Goal: Use online tool/utility: Utilize a website feature to perform a specific function

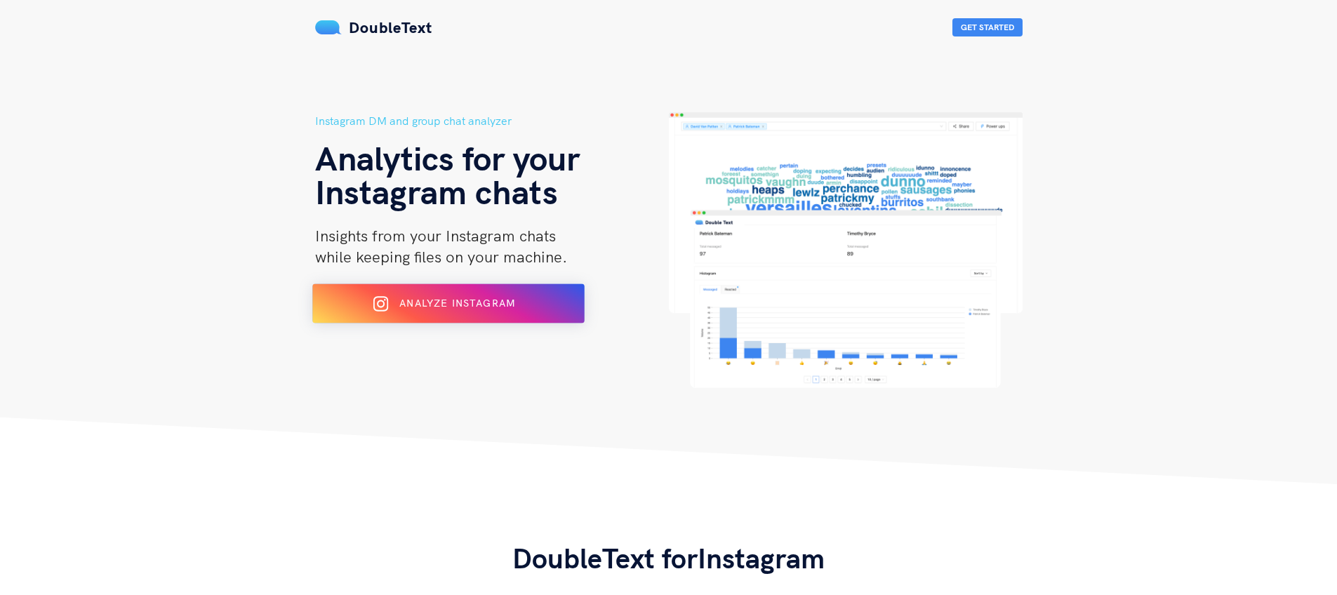
click at [505, 311] on div "Analyze Instagram" at bounding box center [448, 304] width 222 height 22
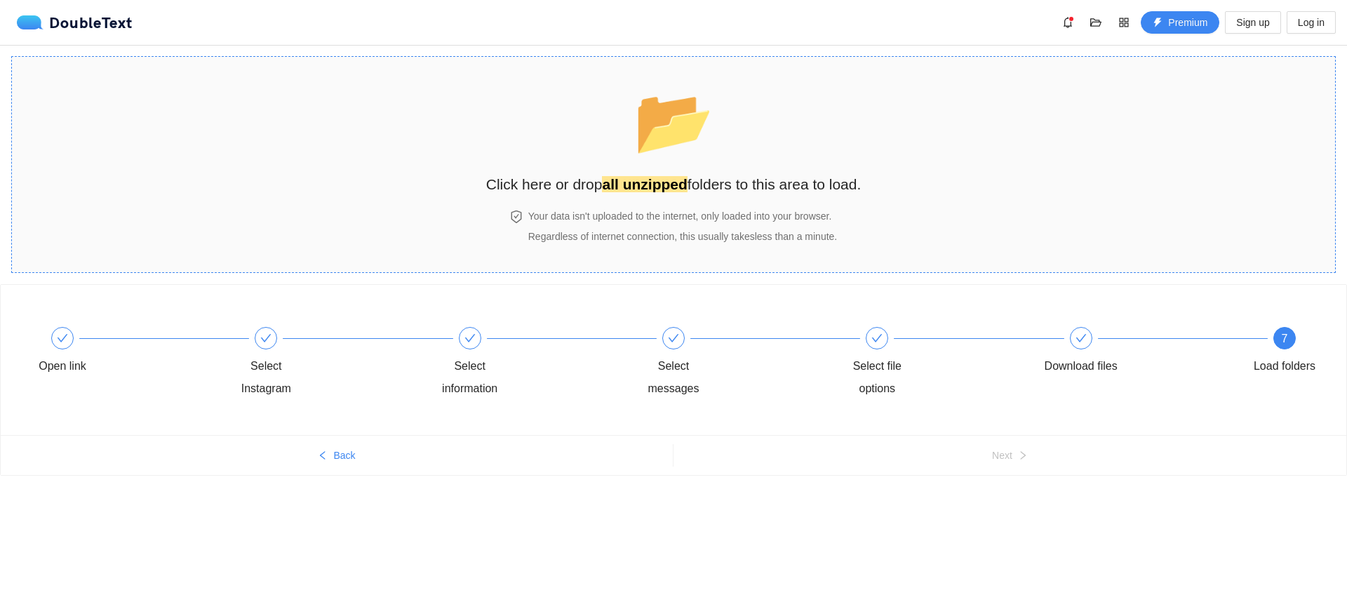
click at [685, 187] on h2 "Click here or drop all unzipped folders to this area to load." at bounding box center [673, 184] width 375 height 23
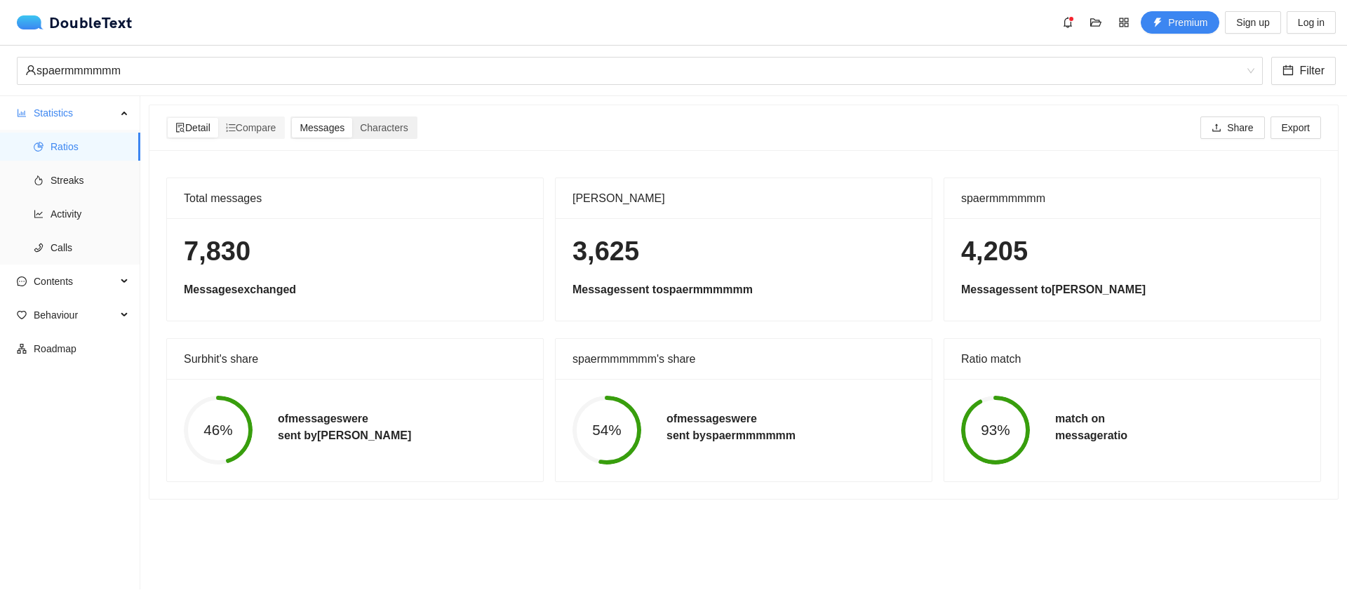
click at [328, 133] on div "Messages" at bounding box center [322, 128] width 60 height 20
click at [292, 118] on input "Messages" at bounding box center [292, 118] width 0 height 0
click at [264, 128] on span "Compare" at bounding box center [251, 127] width 51 height 11
click at [218, 118] on input "Compare" at bounding box center [218, 118] width 0 height 0
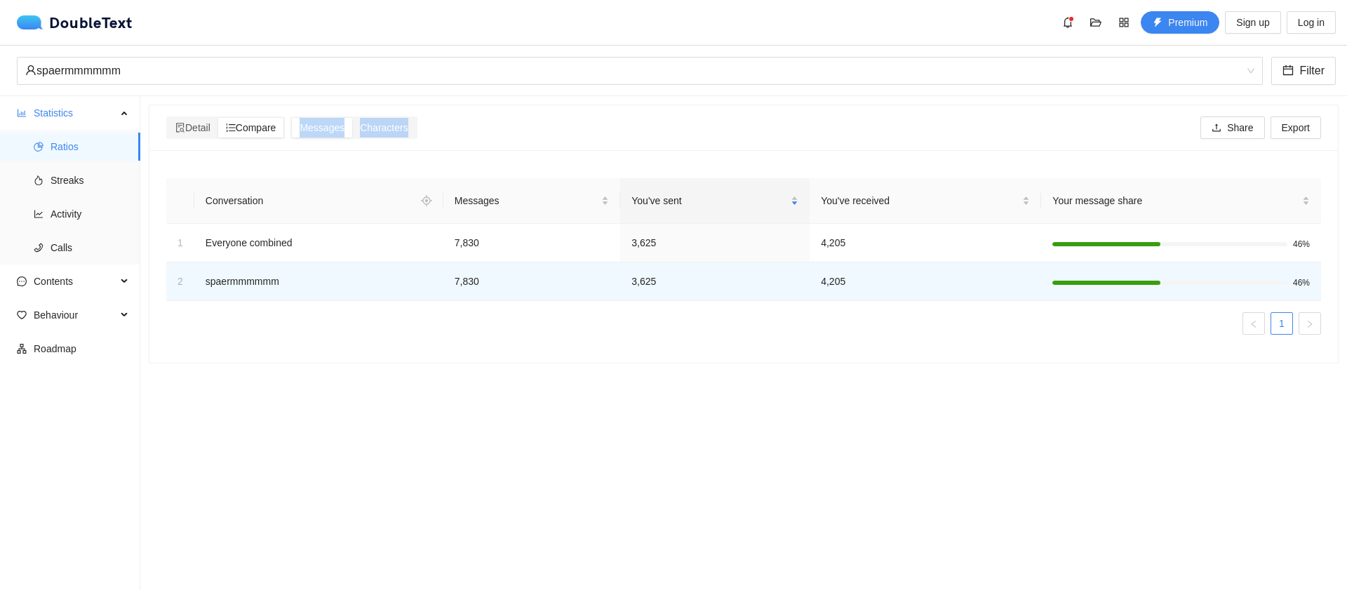
click at [434, 116] on div "Detail Compare Messages Characters Share Export" at bounding box center [743, 127] width 1160 height 22
click at [408, 126] on span "Characters" at bounding box center [384, 127] width 48 height 11
click at [352, 118] on input "Characters" at bounding box center [352, 118] width 0 height 0
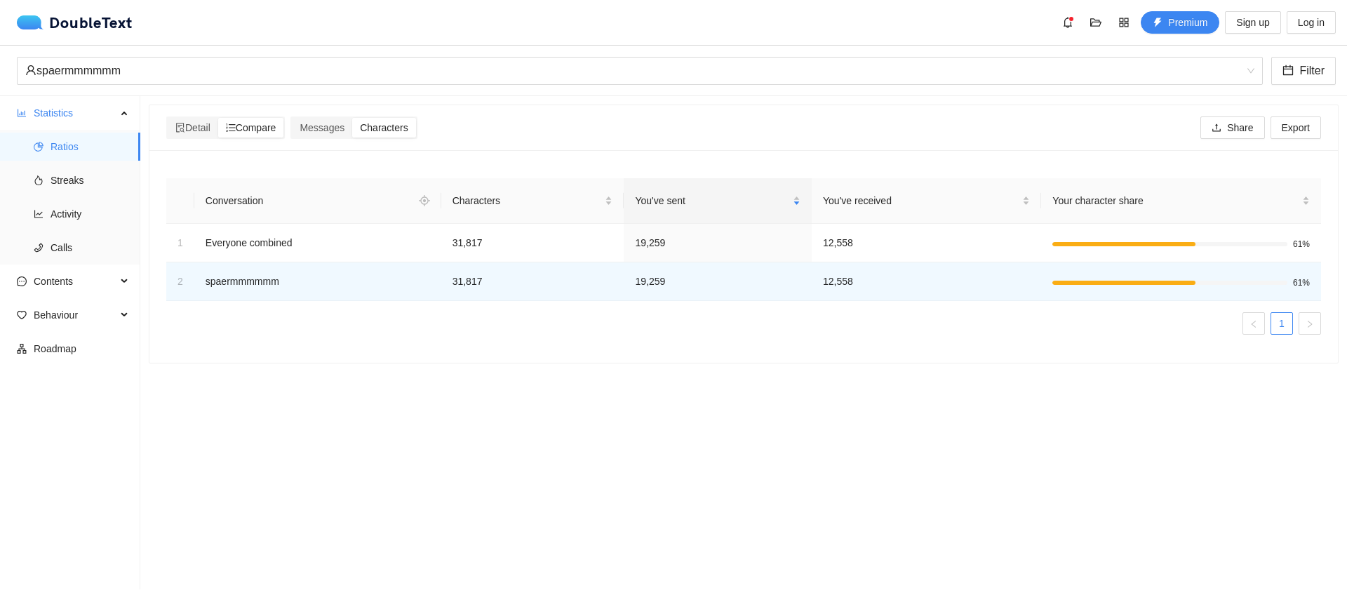
click at [481, 135] on div "Detail Compare Messages Characters Share Export" at bounding box center [743, 127] width 1160 height 22
click at [48, 188] on li "Streaks" at bounding box center [70, 180] width 140 height 28
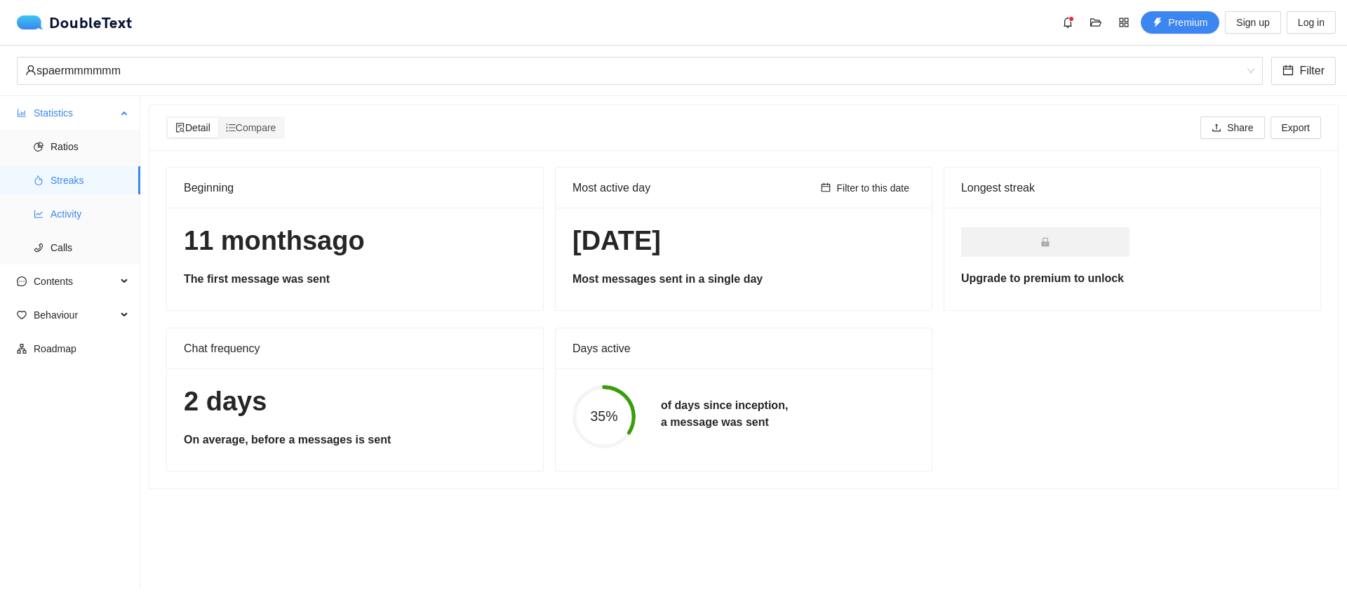
click at [83, 222] on span "Activity" at bounding box center [90, 214] width 79 height 28
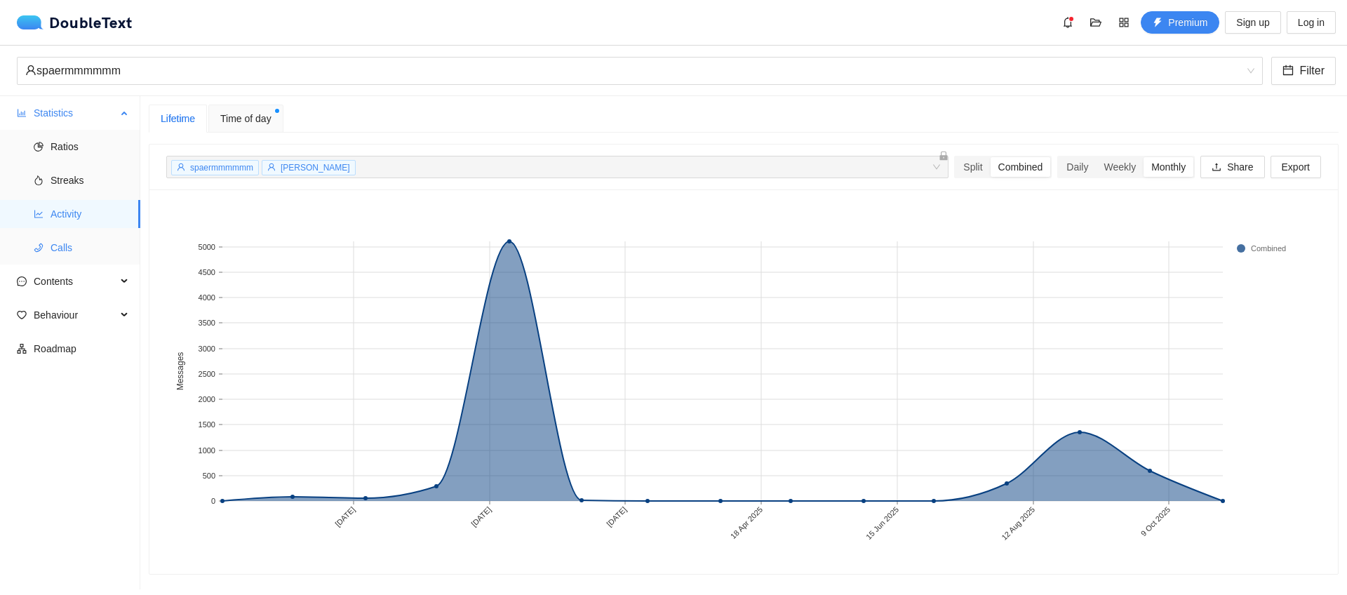
click at [51, 246] on span "Calls" at bounding box center [90, 248] width 79 height 28
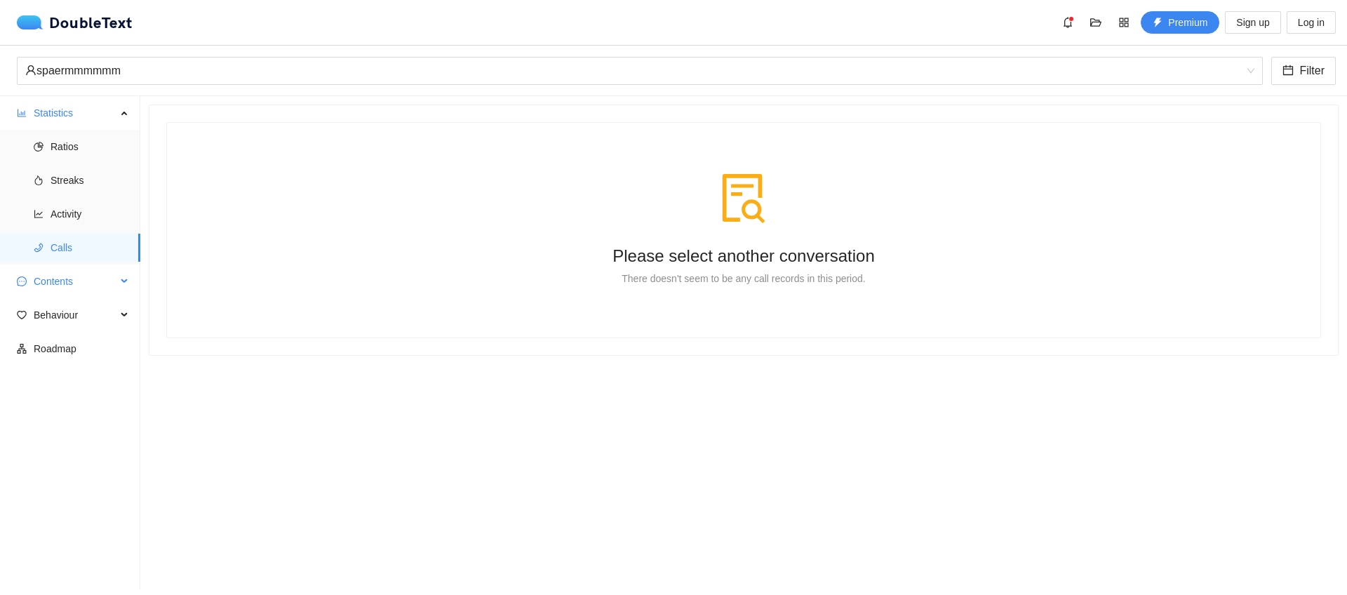
click at [46, 276] on span "Contents" at bounding box center [75, 281] width 83 height 28
click at [69, 308] on span "Word Cloud" at bounding box center [90, 315] width 79 height 28
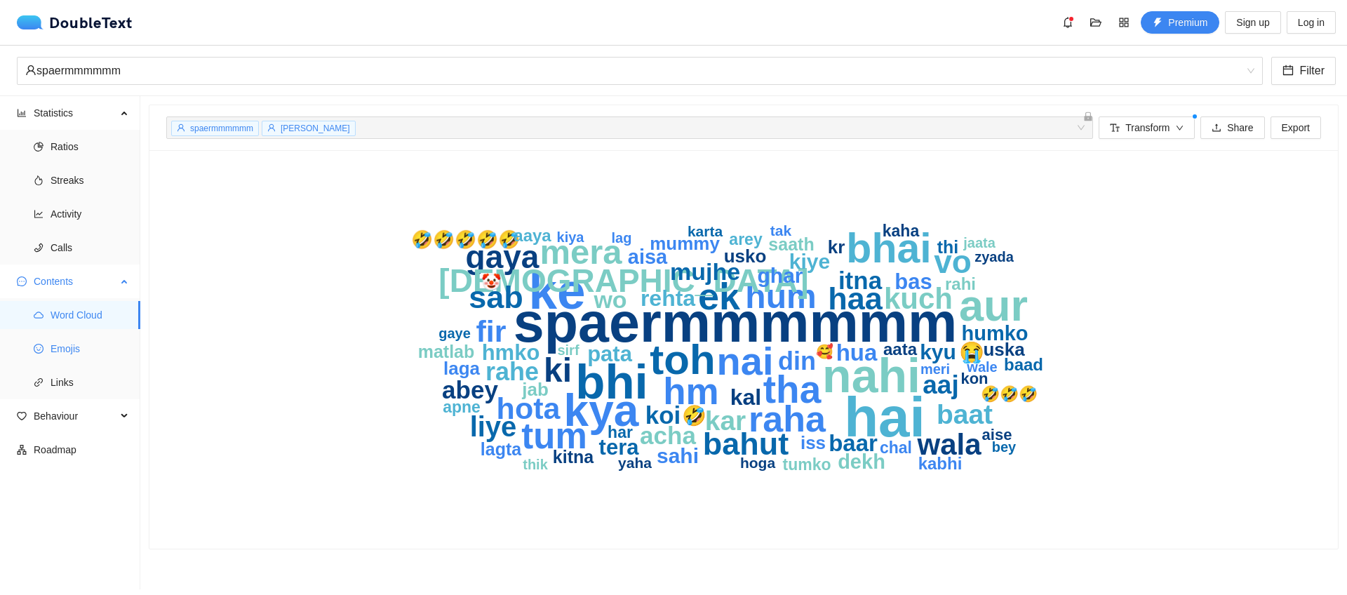
click at [82, 342] on span "Emojis" at bounding box center [90, 349] width 79 height 28
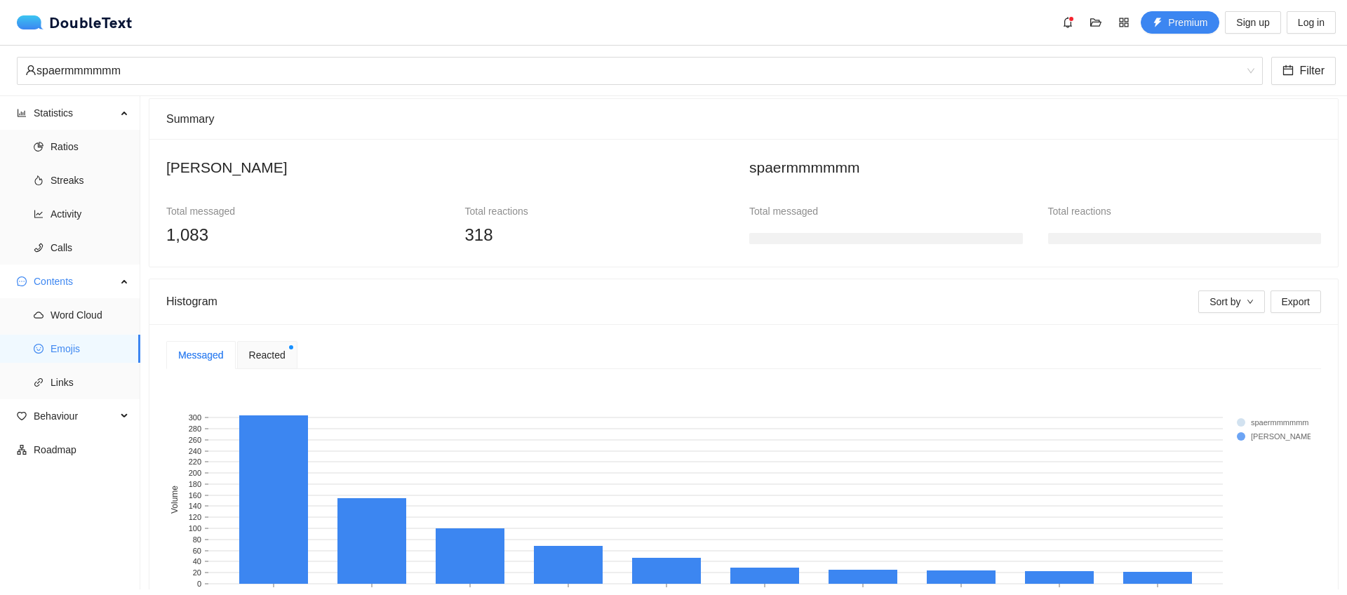
scroll to position [72, 0]
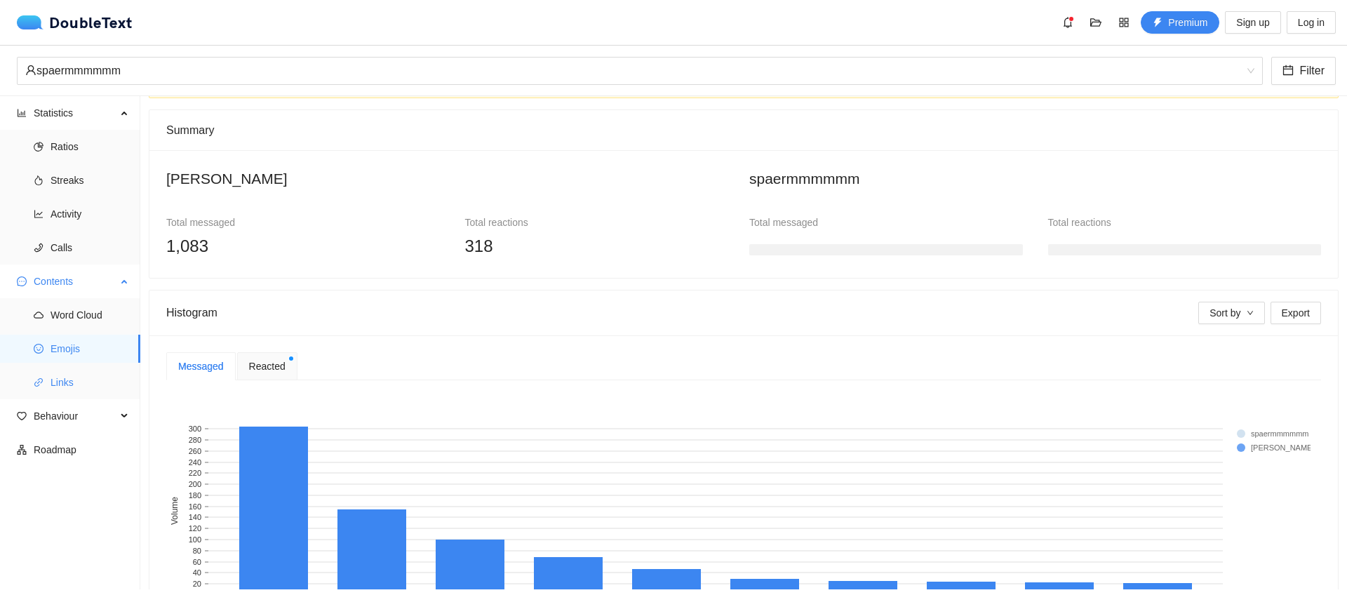
click at [72, 380] on span "Links" at bounding box center [90, 382] width 79 height 28
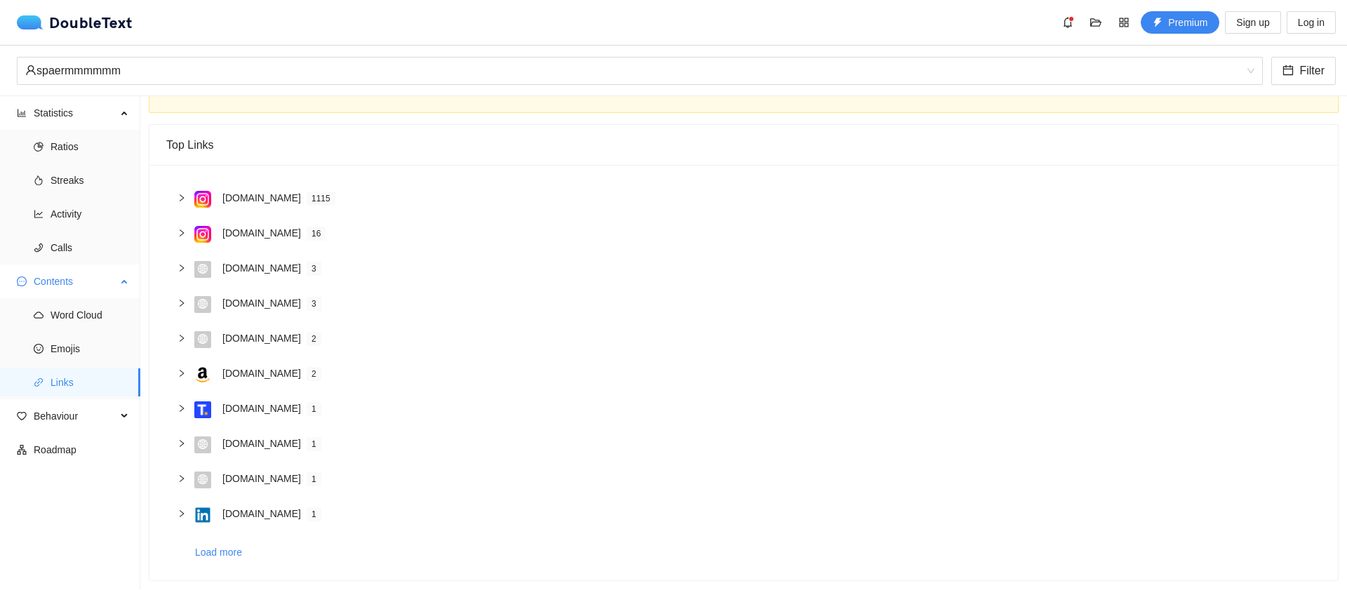
scroll to position [67, 0]
click at [56, 422] on span "Behaviour" at bounding box center [75, 416] width 83 height 28
click at [82, 448] on span "Engagement" at bounding box center [90, 450] width 79 height 28
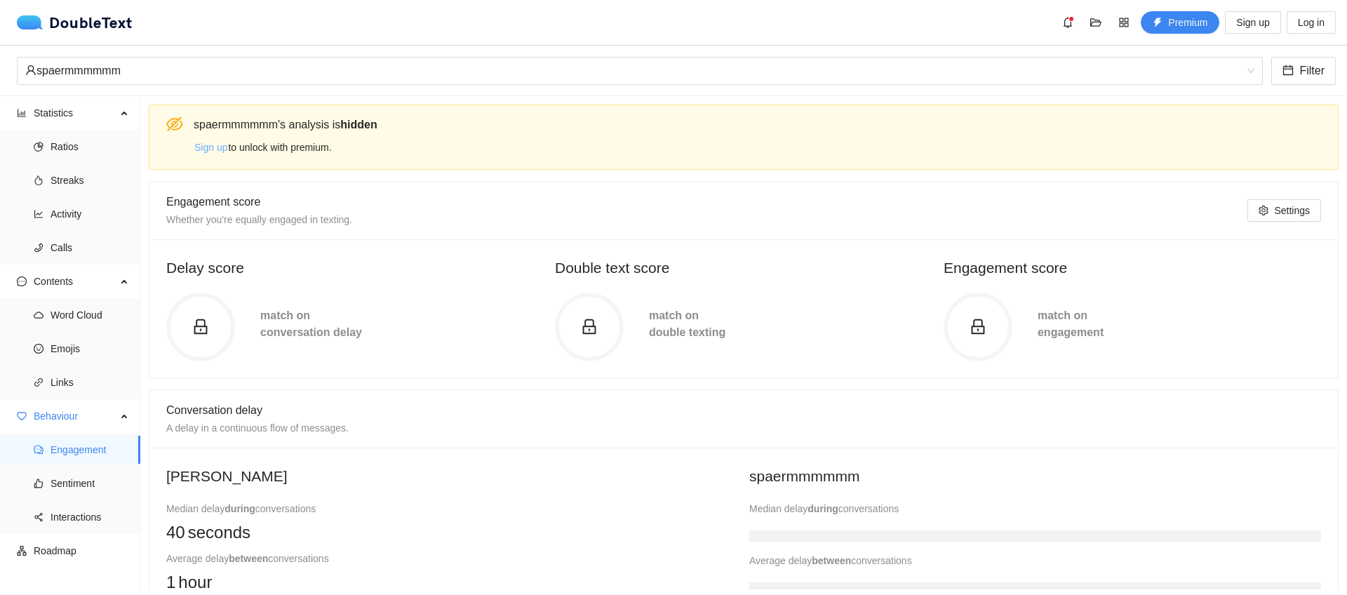
click at [209, 148] on span "Sign up" at bounding box center [210, 147] width 33 height 15
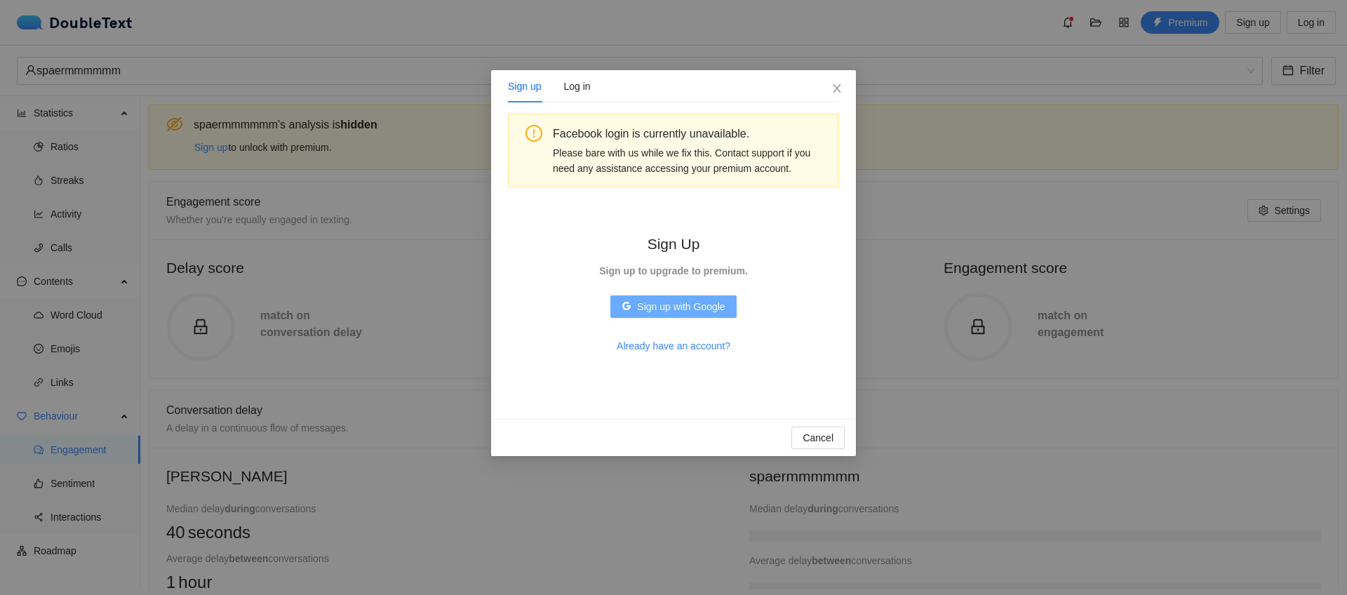
click at [627, 308] on icon "google" at bounding box center [626, 306] width 8 height 8
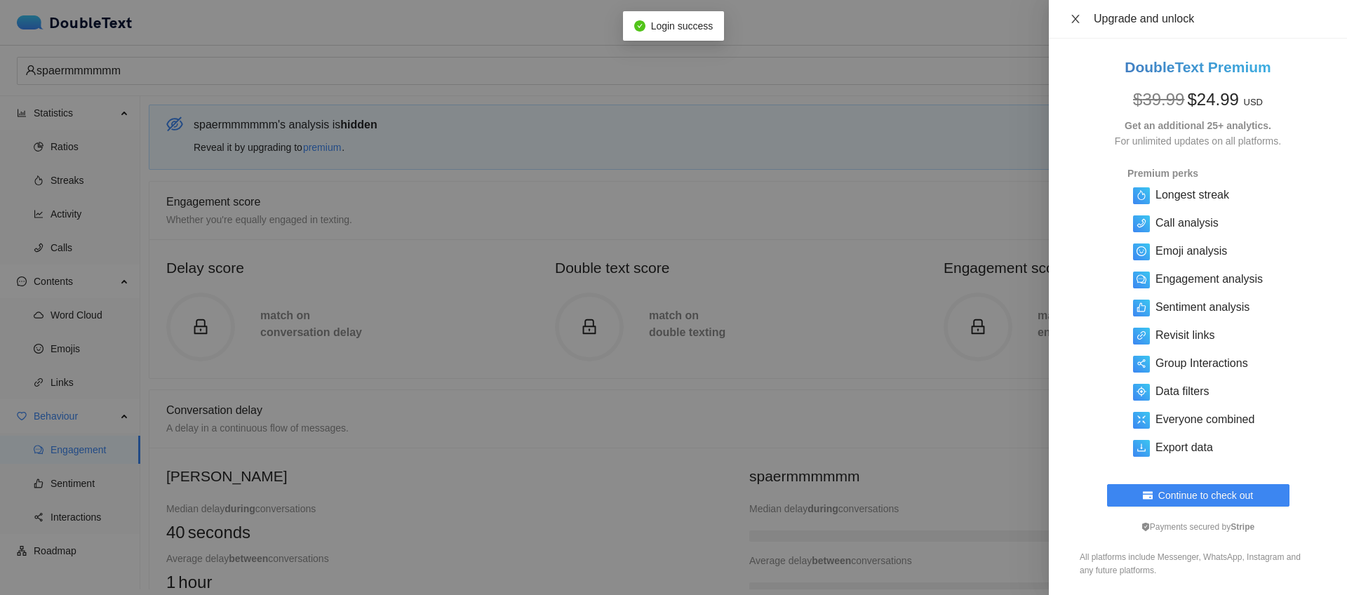
click at [1070, 20] on icon "close" at bounding box center [1075, 18] width 11 height 11
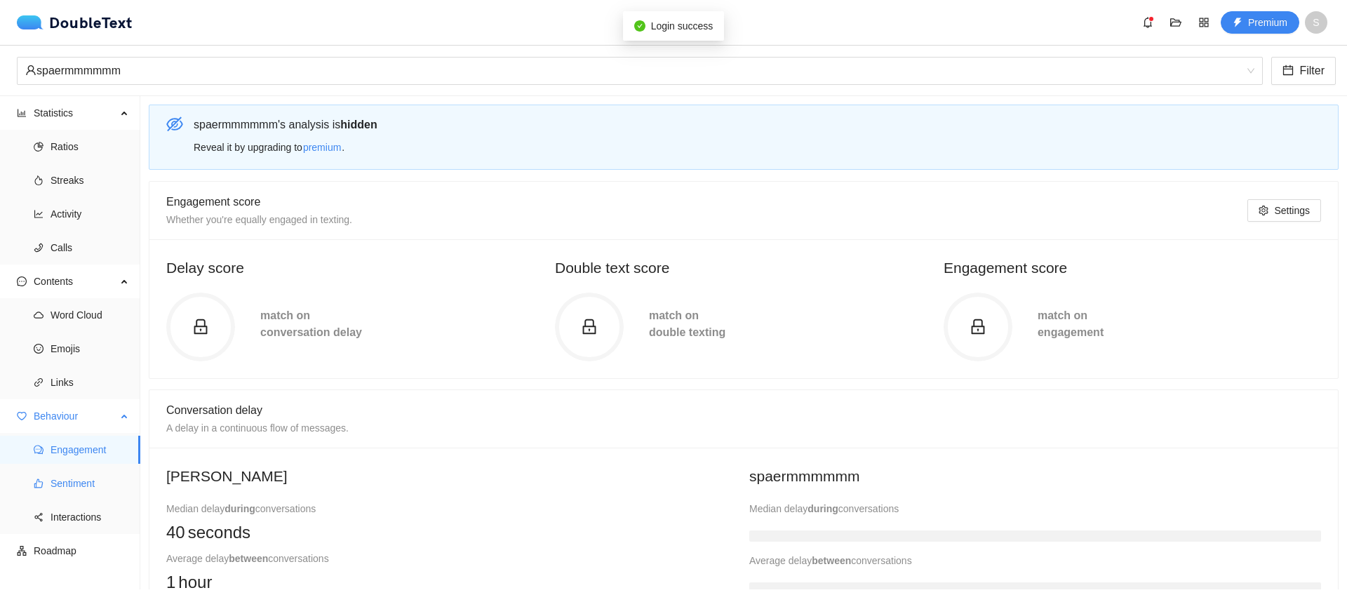
click at [51, 486] on span "Sentiment" at bounding box center [90, 483] width 79 height 28
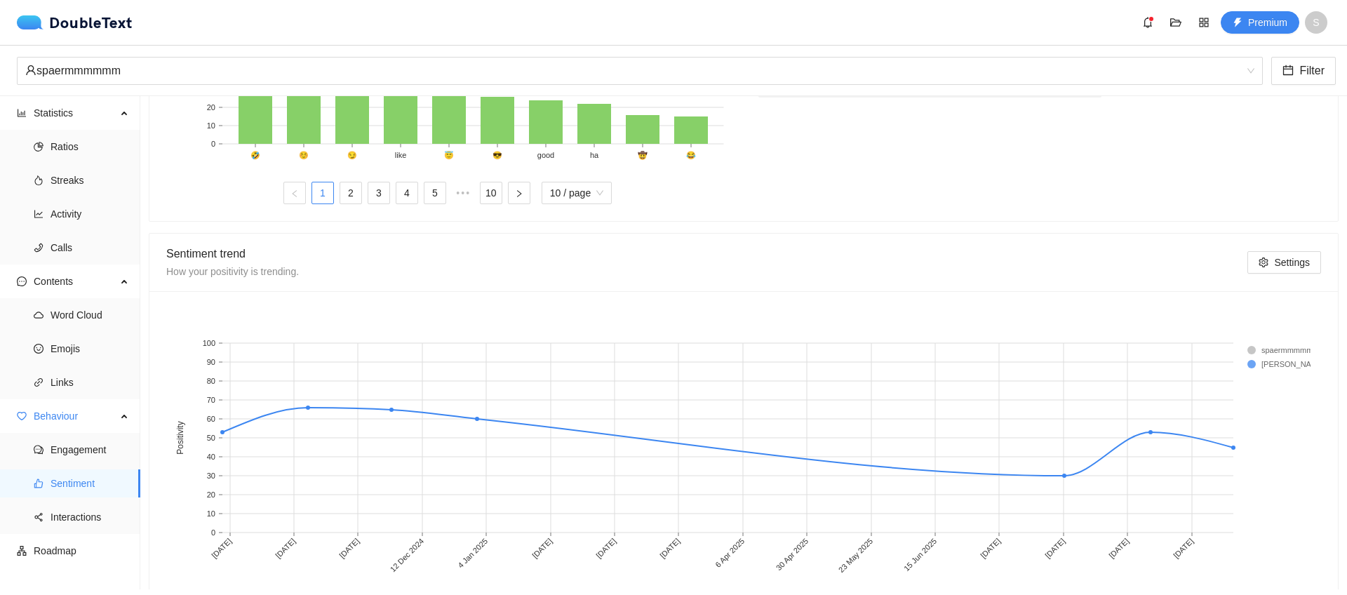
scroll to position [674, 0]
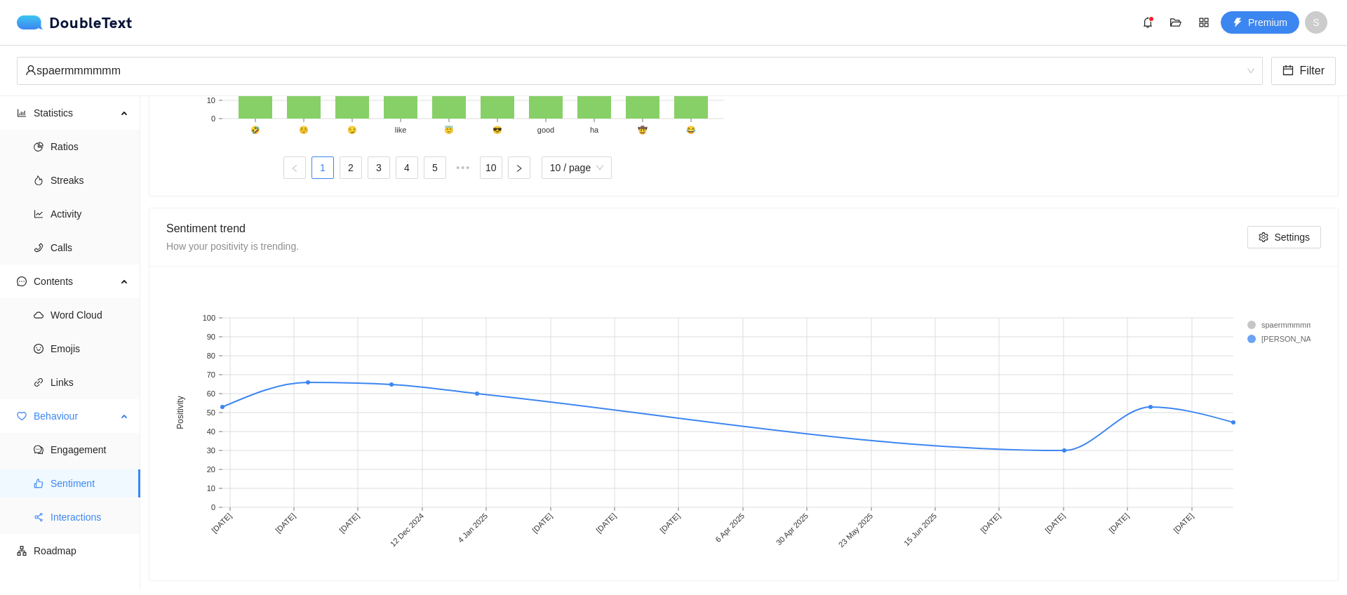
click at [86, 508] on span "Interactions" at bounding box center [90, 517] width 79 height 28
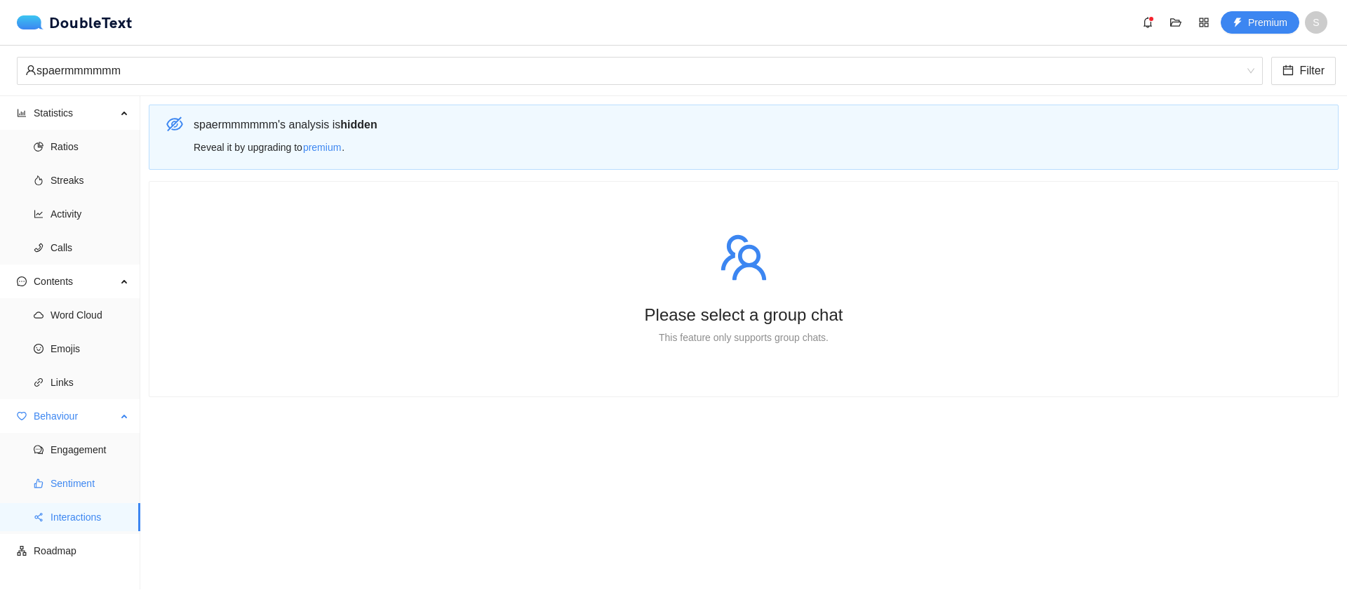
click at [86, 488] on span "Sentiment" at bounding box center [90, 483] width 79 height 28
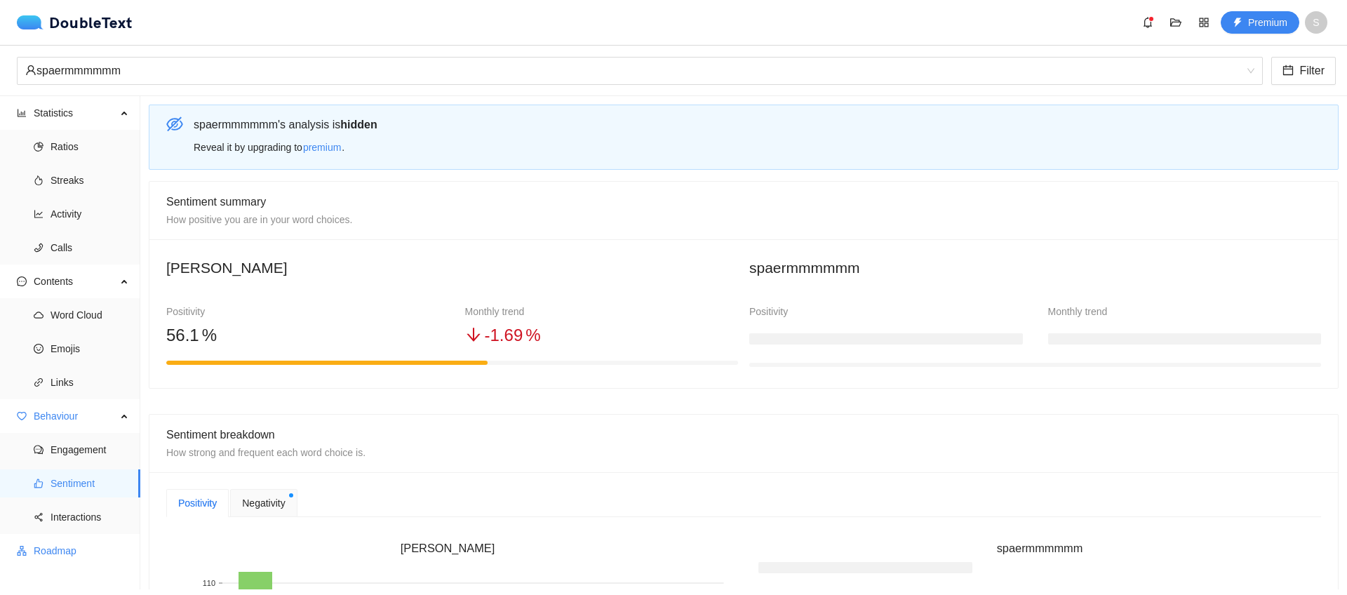
click at [100, 547] on span "Roadmap" at bounding box center [81, 551] width 95 height 28
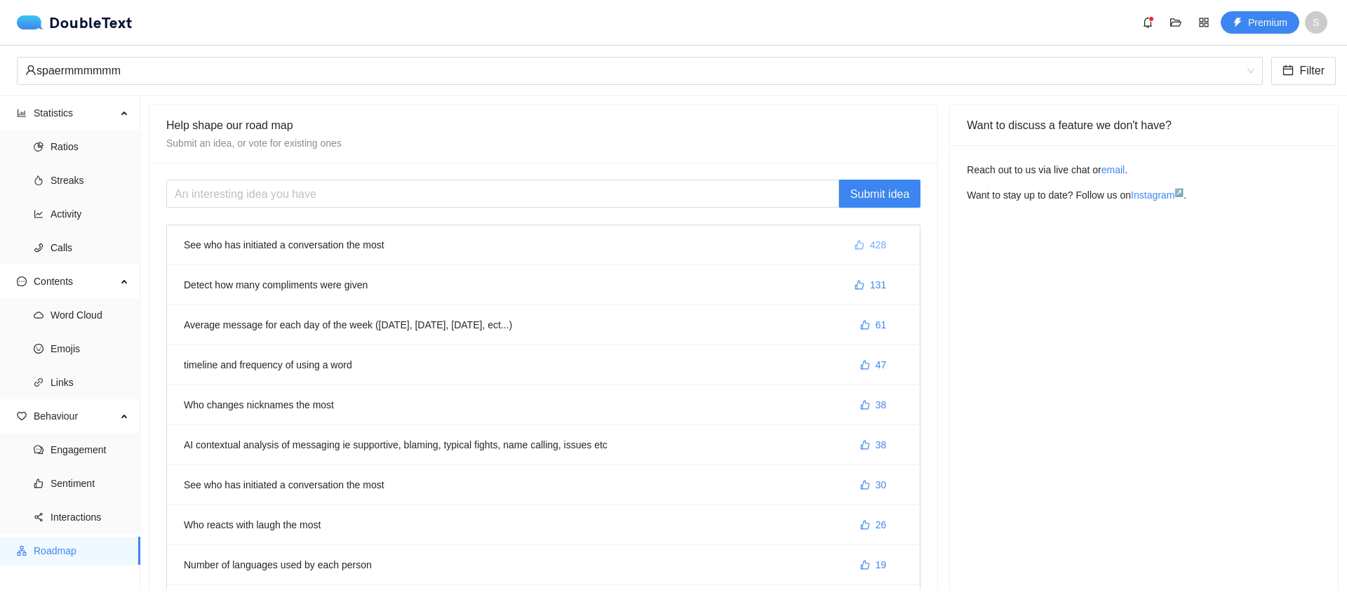
click at [856, 245] on button "428" at bounding box center [870, 245] width 54 height 22
click at [72, 482] on span "Sentiment" at bounding box center [90, 483] width 79 height 28
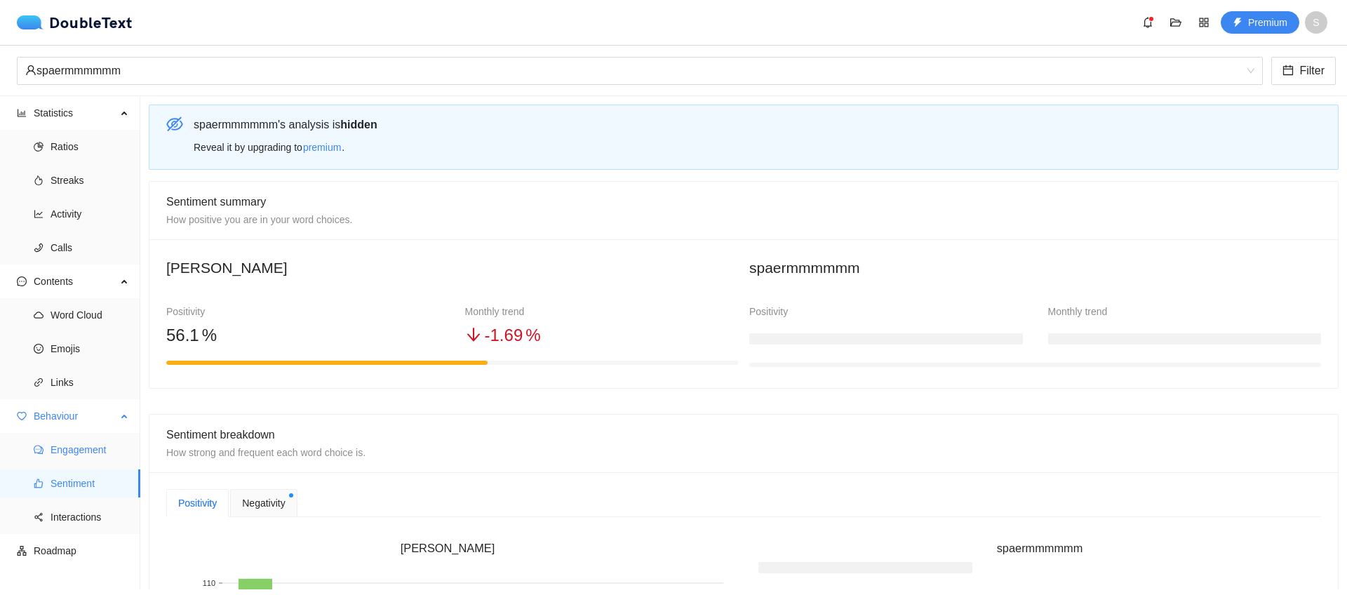
click at [76, 450] on span "Engagement" at bounding box center [90, 450] width 79 height 28
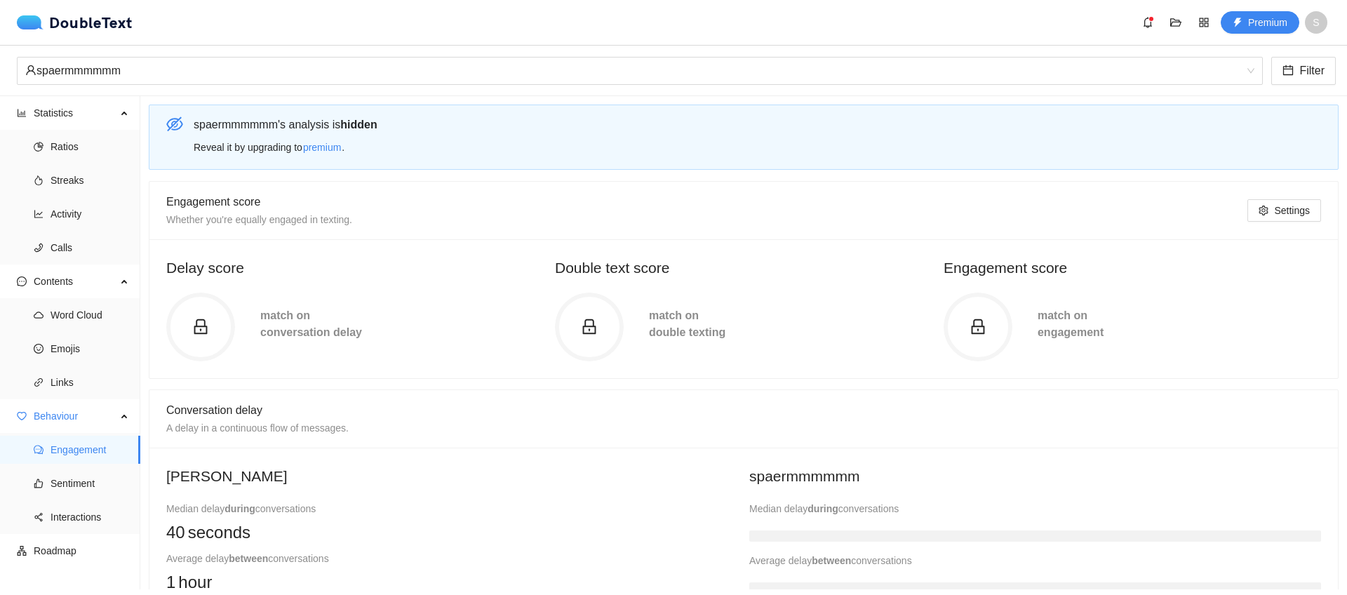
click at [260, 320] on span "match on conversation delay" at bounding box center [311, 323] width 102 height 29
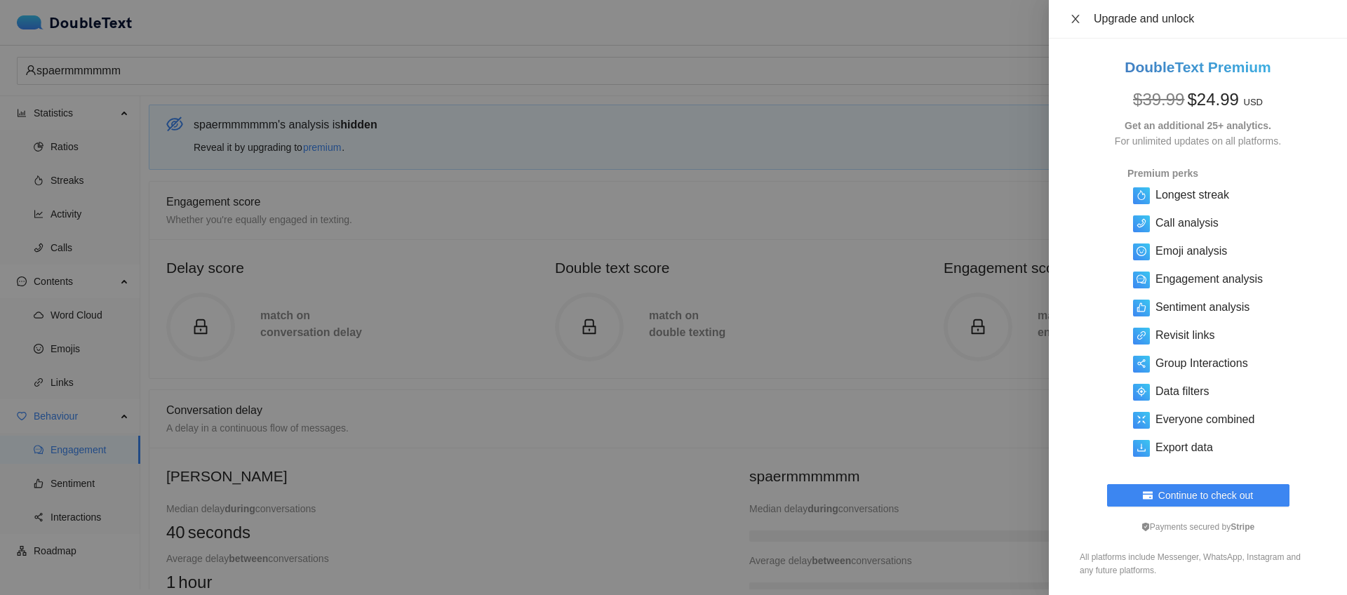
click at [1073, 20] on icon "close" at bounding box center [1075, 19] width 8 height 8
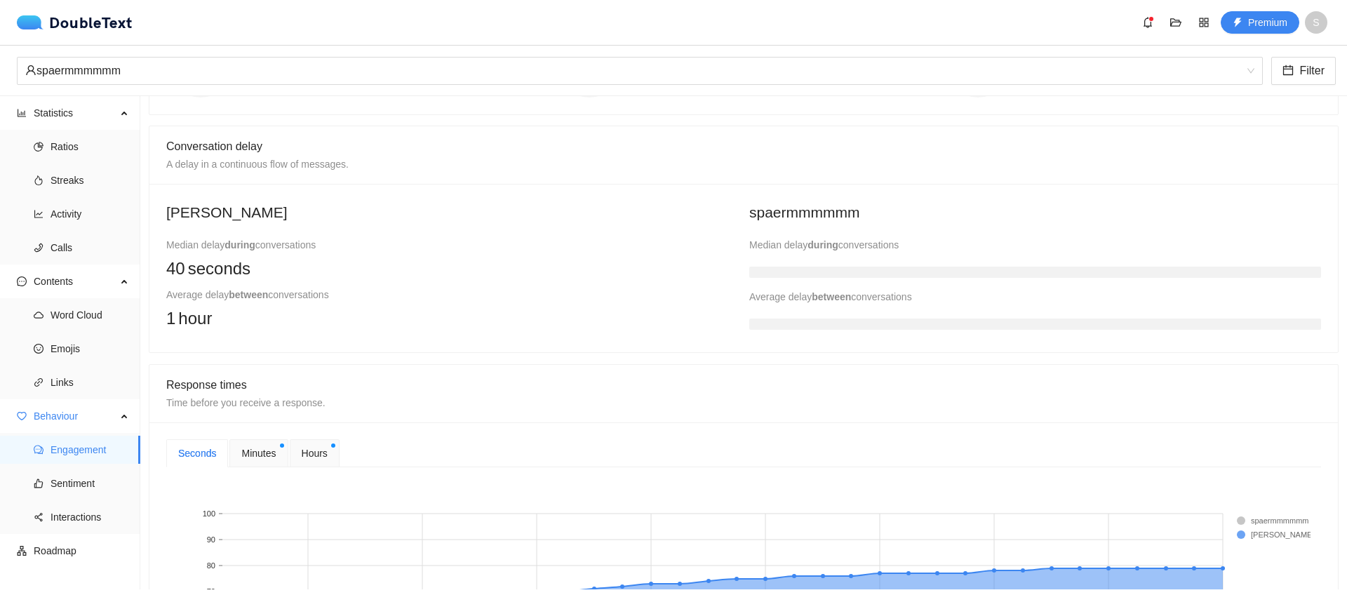
scroll to position [262, 0]
click at [794, 269] on h3 at bounding box center [1035, 273] width 572 height 11
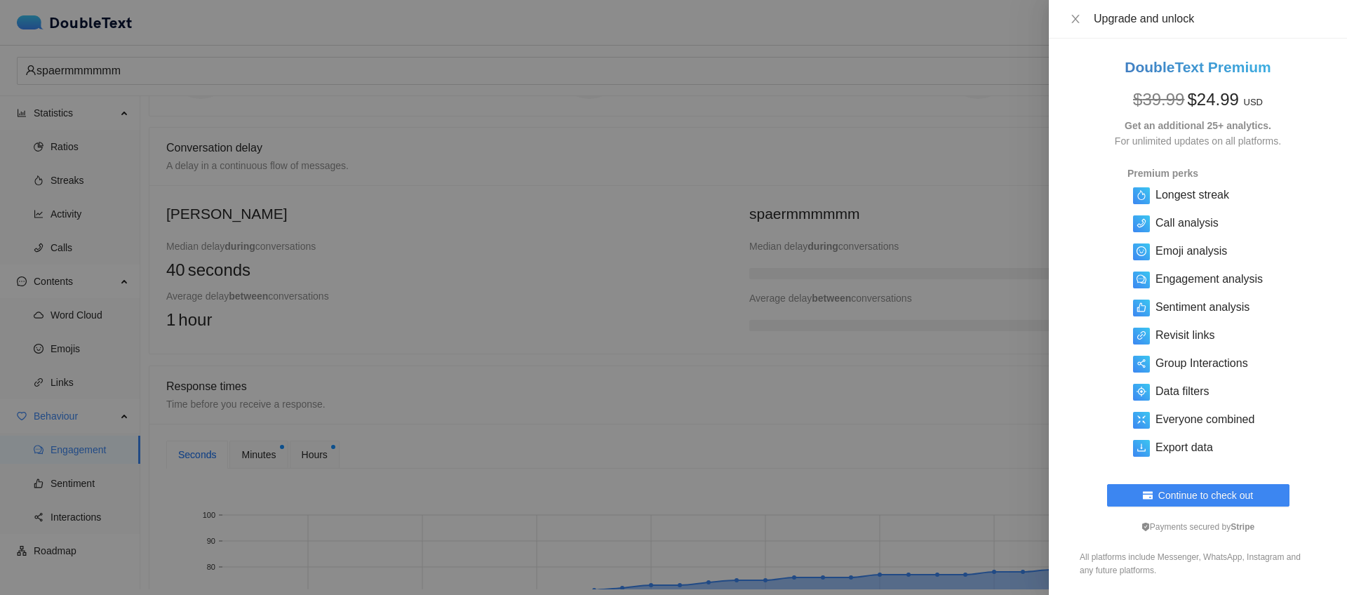
click at [801, 253] on div at bounding box center [673, 297] width 1347 height 595
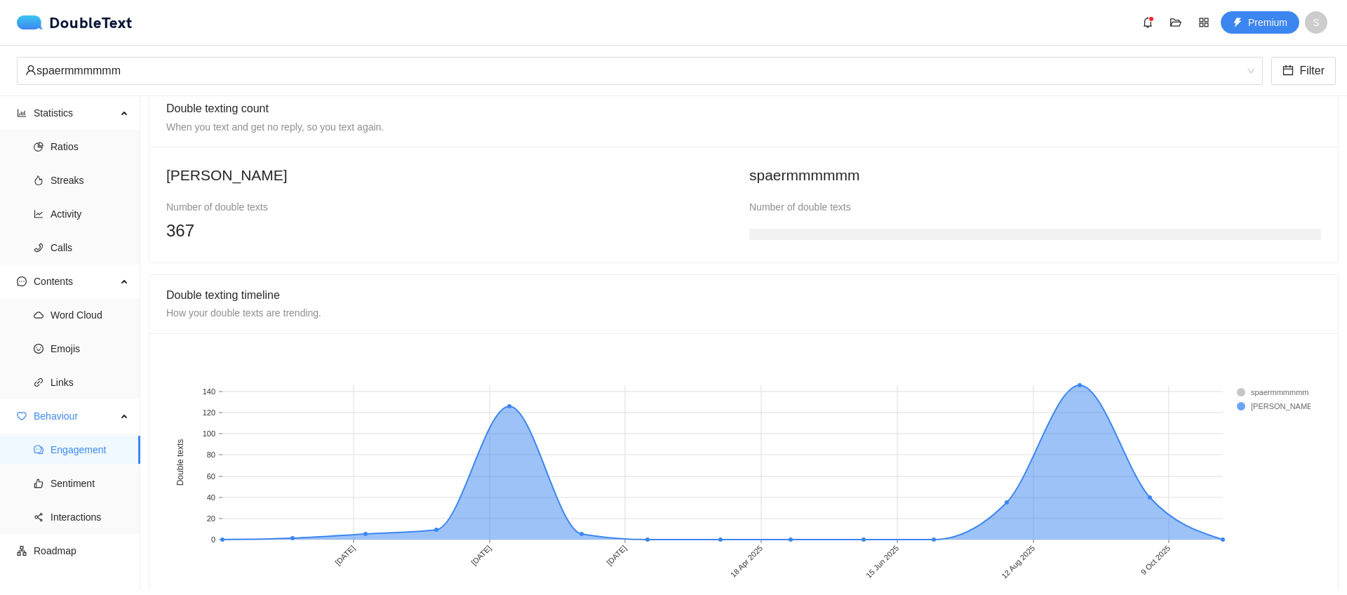
scroll to position [1076, 0]
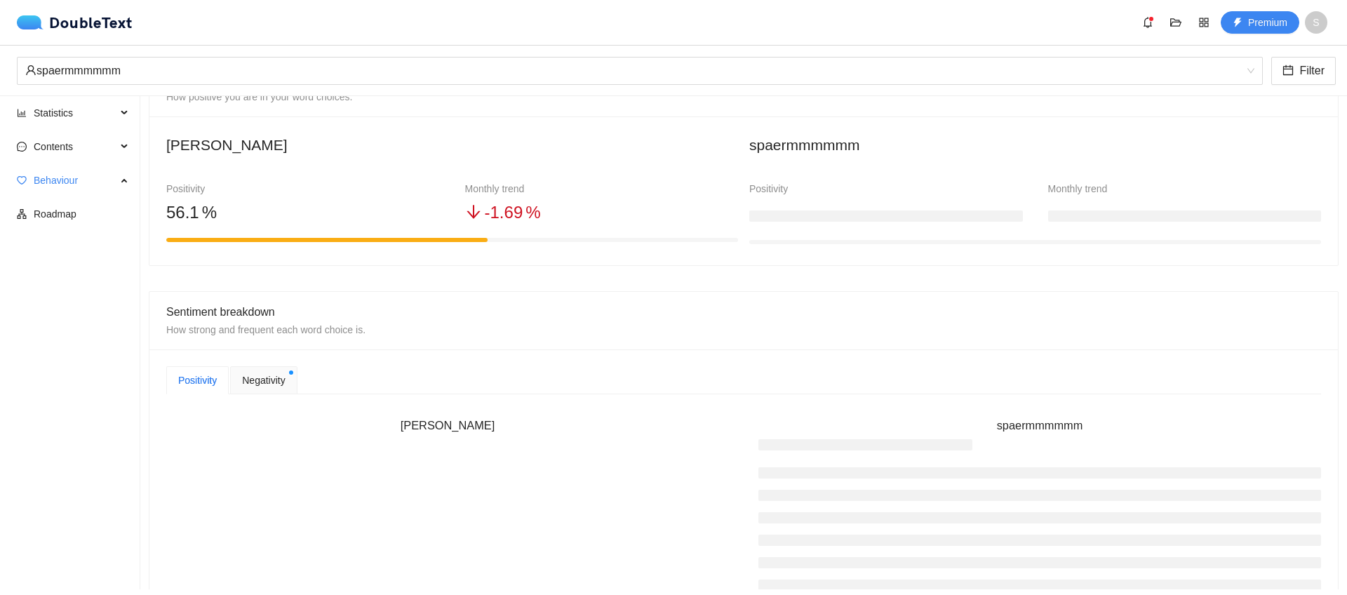
scroll to position [674, 0]
